Goal: Task Accomplishment & Management: Complete application form

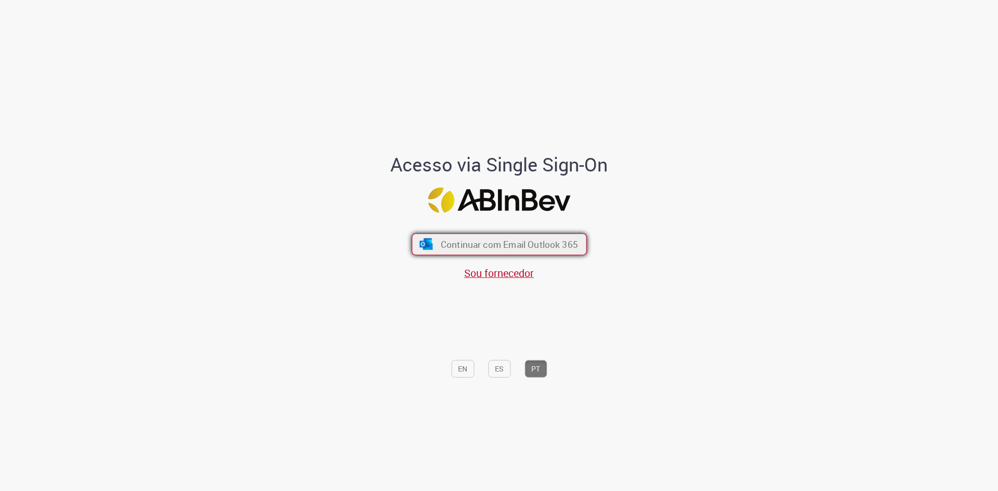
click at [475, 244] on span "Continuar com Email Outlook 365" at bounding box center [508, 245] width 137 height 12
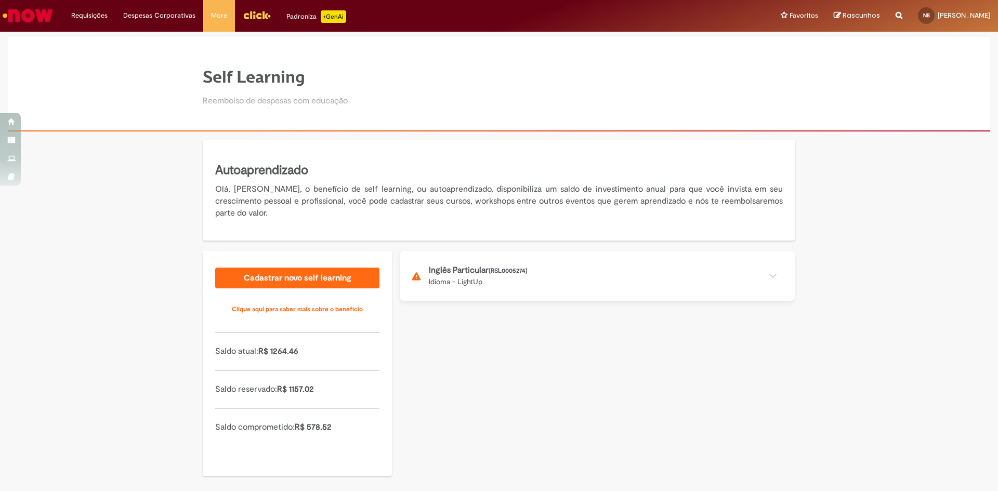
click at [576, 277] on button at bounding box center [597, 276] width 395 height 50
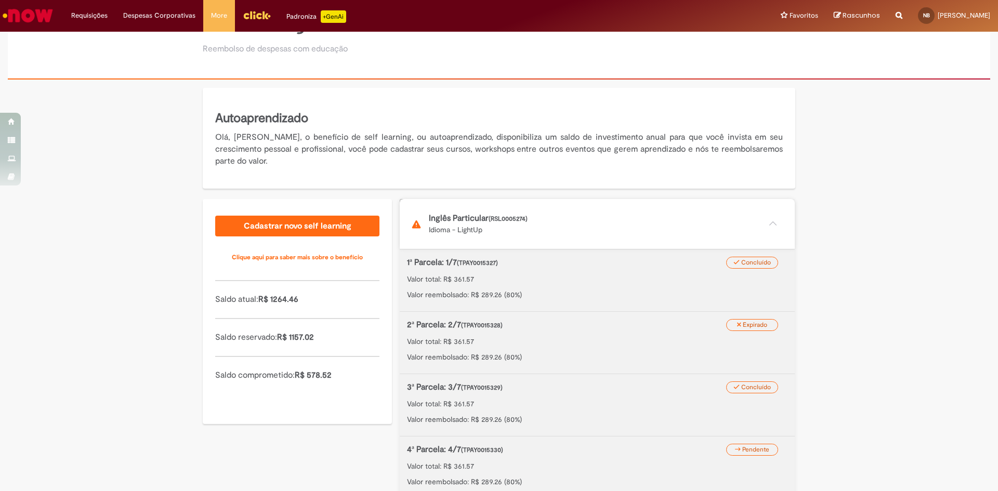
scroll to position [104, 0]
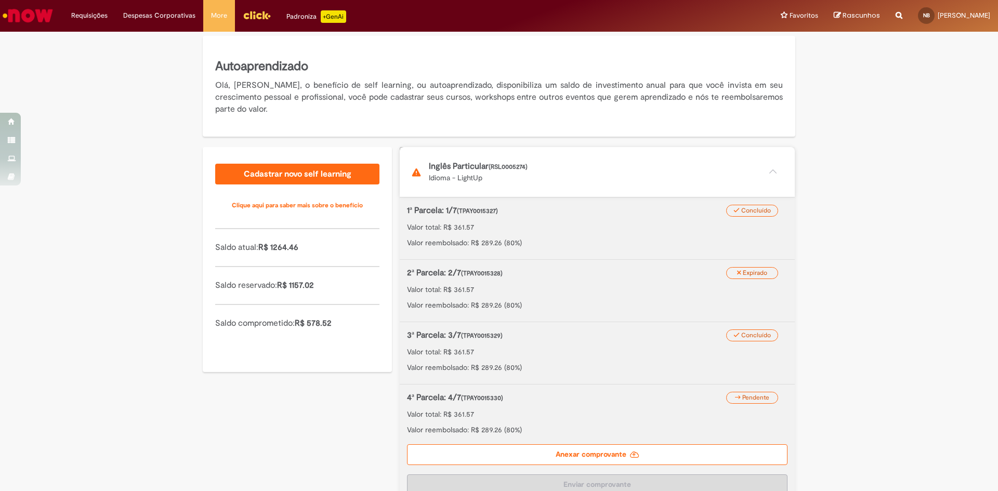
click at [610, 458] on label "Anexar comprovante" at bounding box center [597, 455] width 381 height 21
click at [541, 159] on input "Anexar comprovante" at bounding box center [470, 152] width 141 height 11
drag, startPoint x: 483, startPoint y: 354, endPoint x: 489, endPoint y: 353, distance: 6.3
click at [484, 352] on p "Valor total: R$ 361.57" at bounding box center [597, 352] width 381 height 10
click at [510, 371] on p "Valor reembolsado: R$ 289.26 (80%)" at bounding box center [597, 367] width 381 height 10
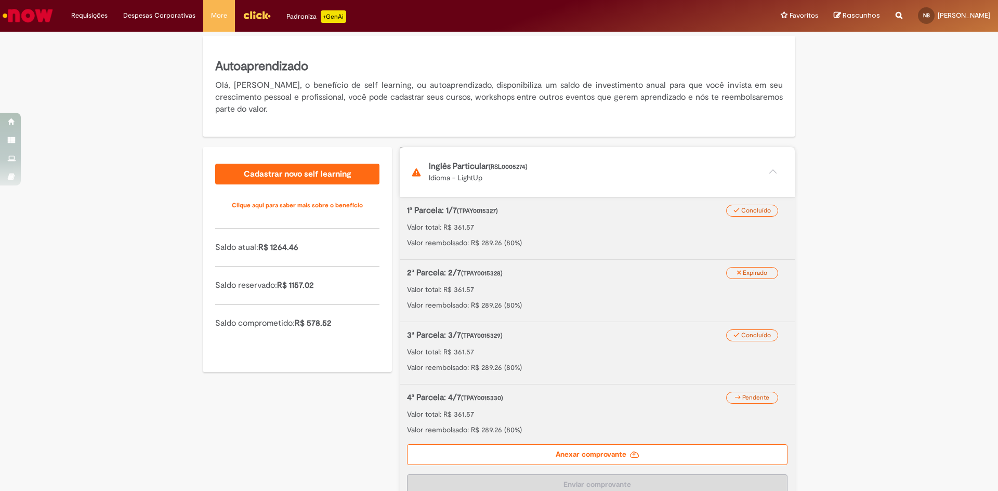
drag, startPoint x: 436, startPoint y: 360, endPoint x: 461, endPoint y: 361, distance: 24.4
click at [436, 360] on div "3ª Parcela: 3/7 (TPAY0015329) Valor total: R$ 361.57 Valor reembolsado: R$ 289.…" at bounding box center [597, 351] width 381 height 43
click at [563, 344] on div "3ª Parcela: 3/7 (TPAY0015329) Valor total: R$ 361.57 Valor reembolsado: R$ 289.…" at bounding box center [597, 351] width 381 height 43
click at [610, 450] on label "Anexar comprovante" at bounding box center [597, 455] width 381 height 21
click at [541, 159] on input "Anexar comprovante" at bounding box center [470, 152] width 141 height 11
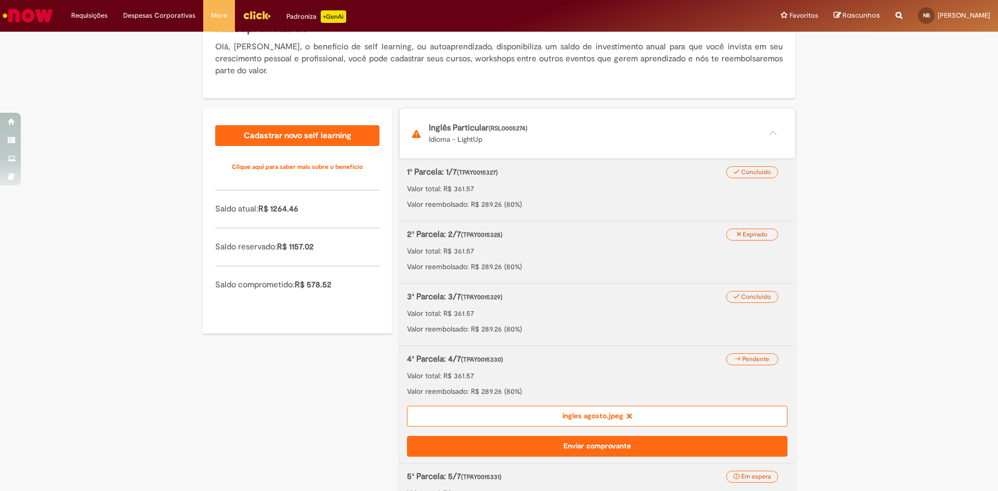
scroll to position [260, 0]
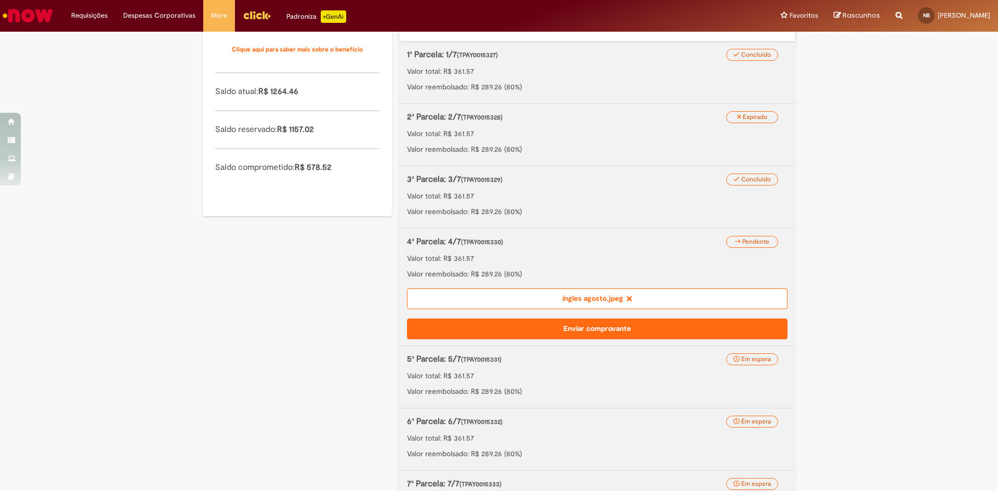
click at [596, 330] on button "Enviar comprovante" at bounding box center [597, 329] width 381 height 21
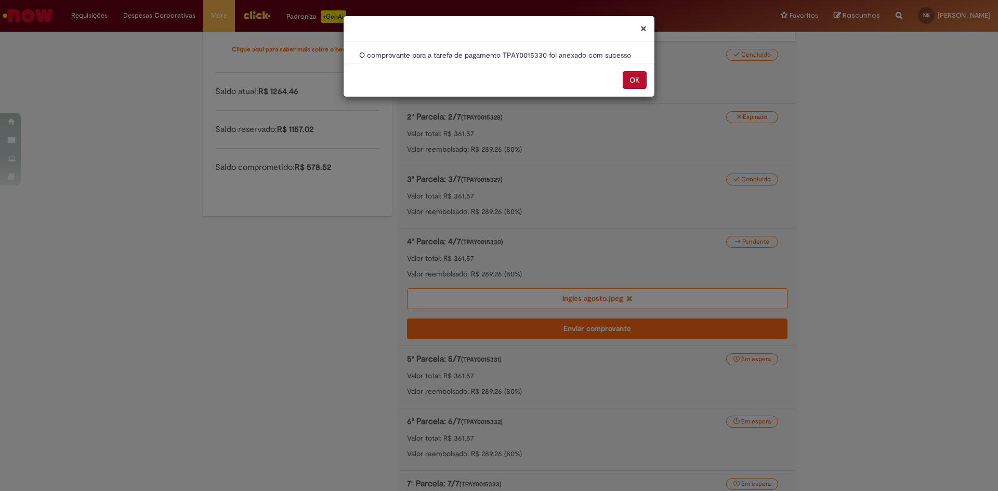
click at [631, 81] on button "OK" at bounding box center [635, 80] width 24 height 18
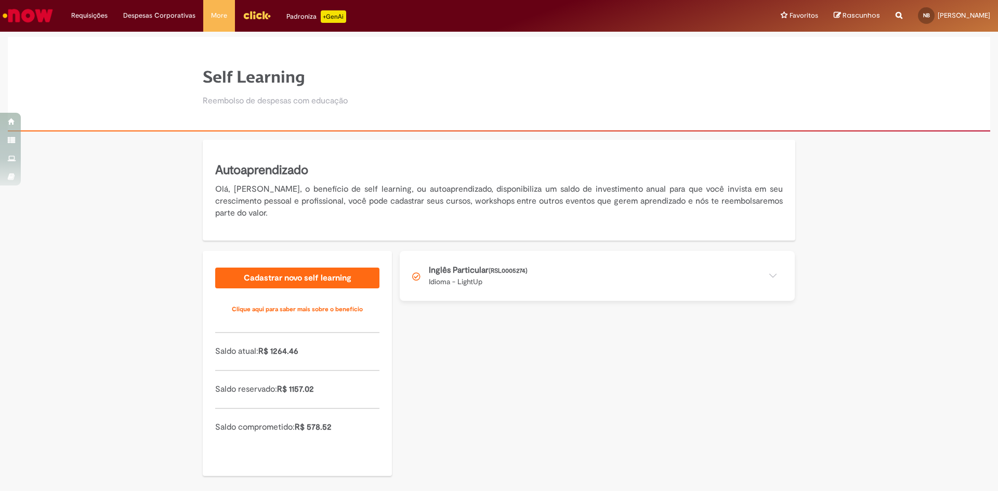
click at [529, 280] on button at bounding box center [597, 276] width 395 height 50
